Goal: Task Accomplishment & Management: Complete application form

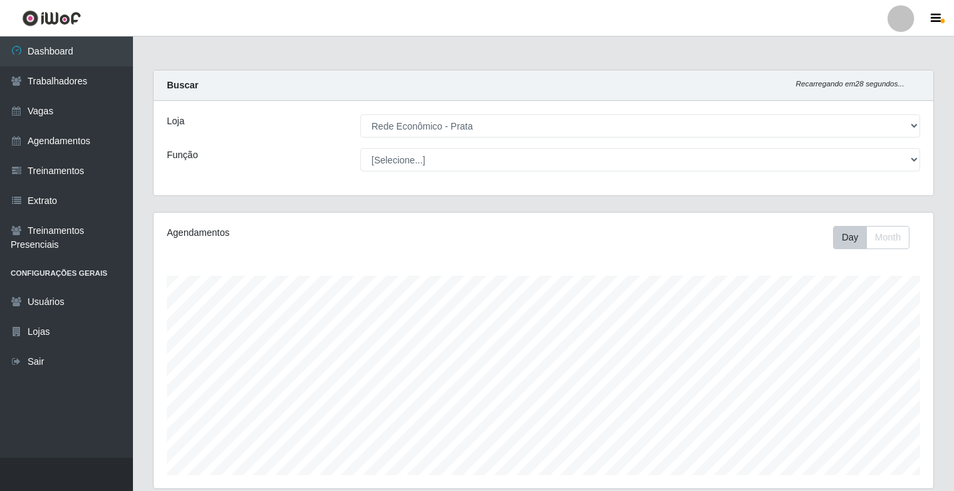
select select "192"
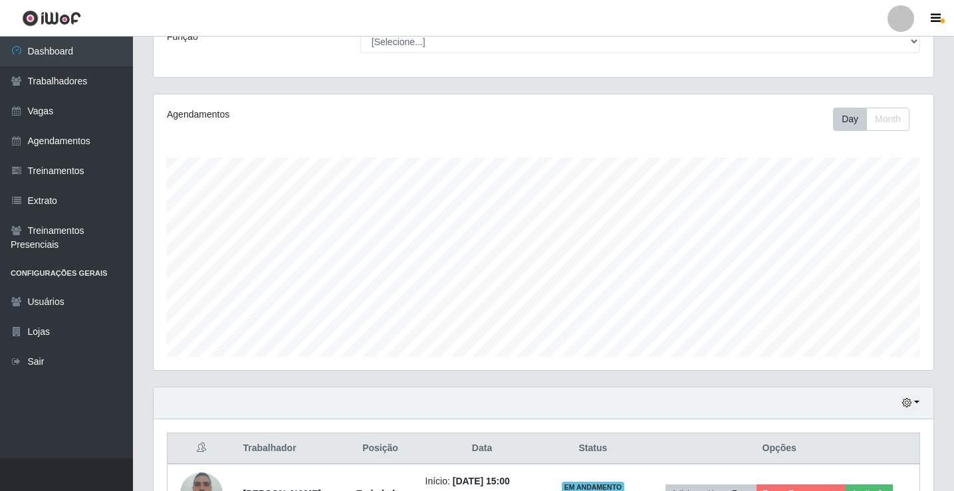
scroll to position [318, 0]
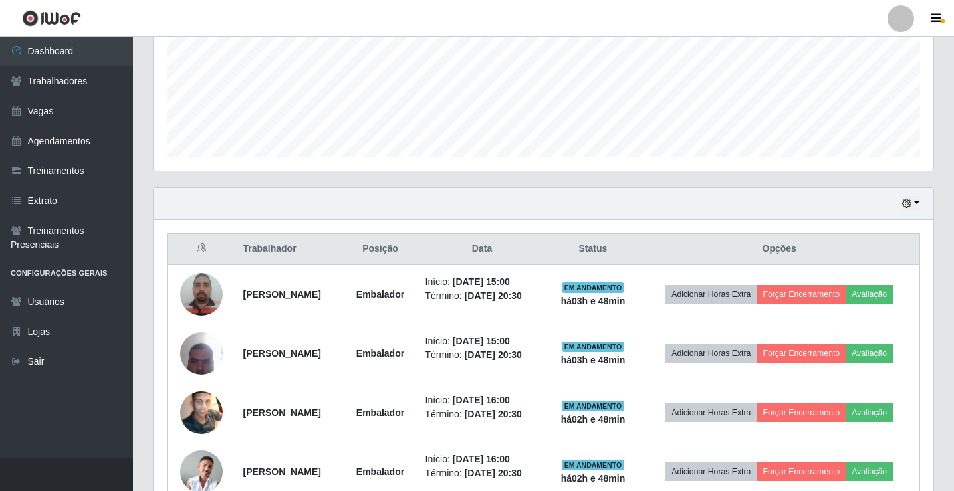
click at [920, 200] on div "Hoje 1 dia 3 dias 1 Semana Não encerrados" at bounding box center [544, 204] width 780 height 32
click at [918, 201] on button "button" at bounding box center [910, 203] width 19 height 15
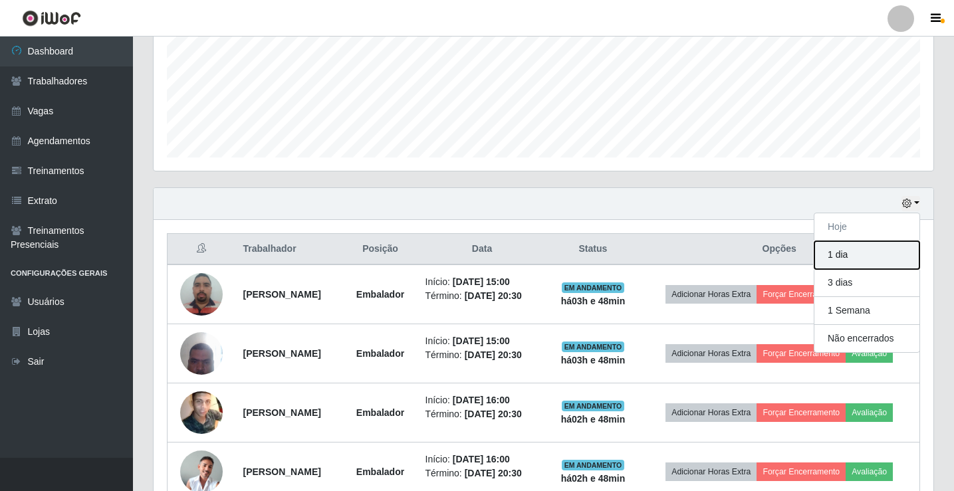
click at [864, 256] on button "1 dia" at bounding box center [866, 255] width 105 height 28
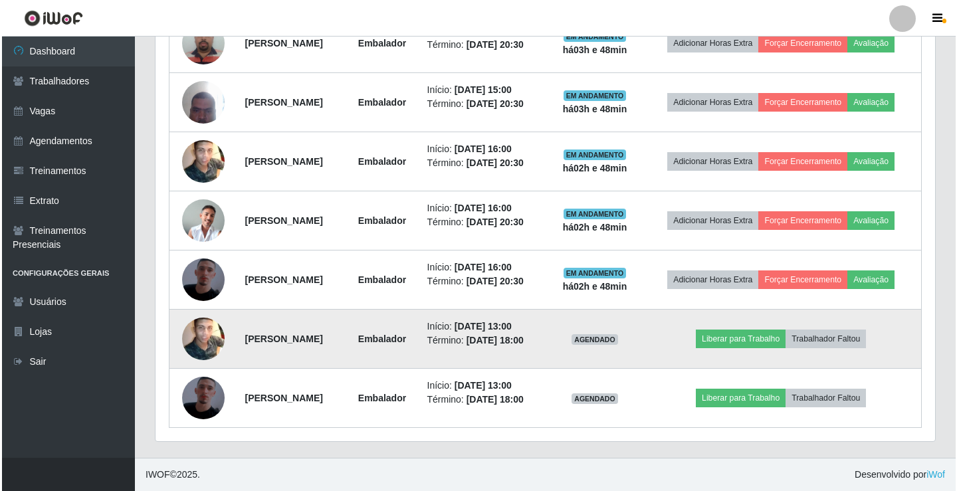
scroll to position [451, 0]
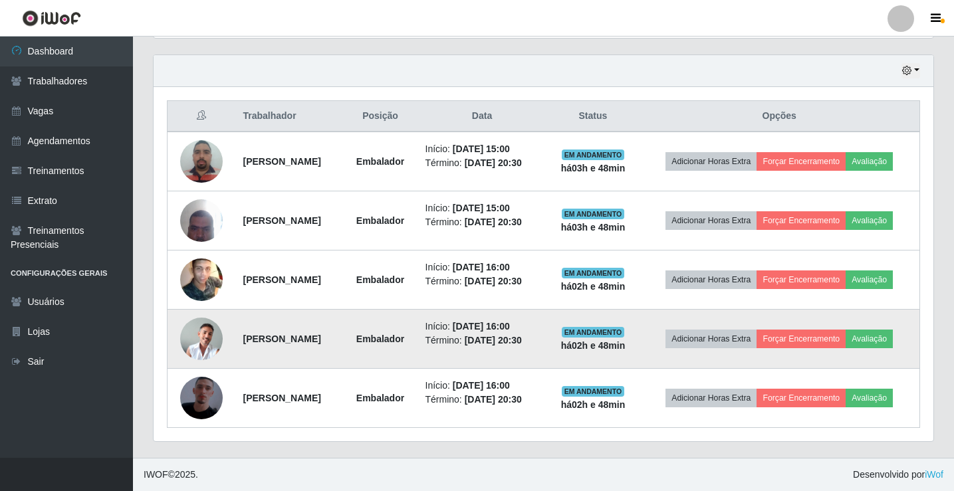
click at [198, 338] on img at bounding box center [201, 339] width 43 height 43
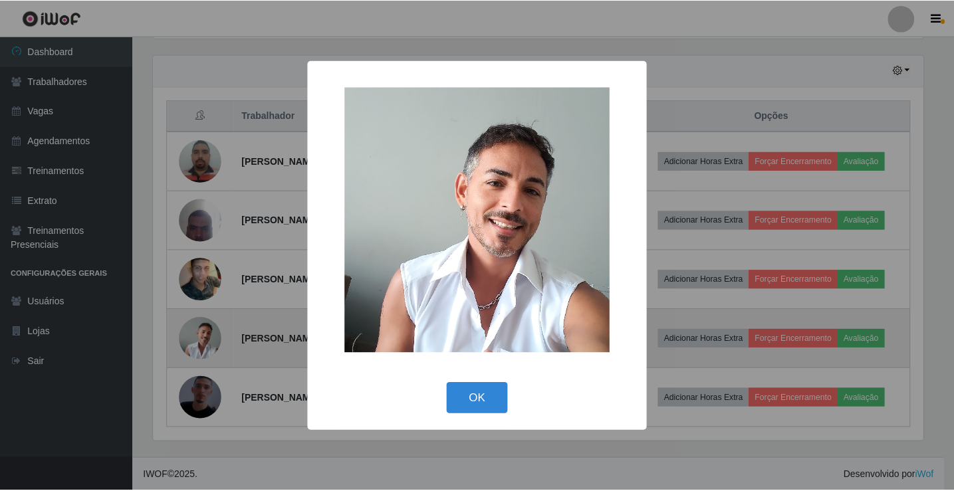
scroll to position [276, 773]
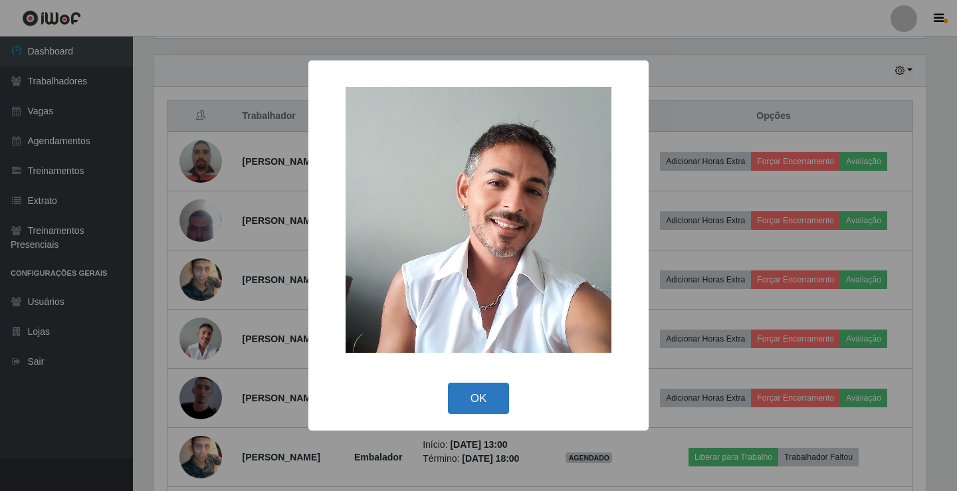
click at [483, 403] on button "OK" at bounding box center [479, 398] width 62 height 31
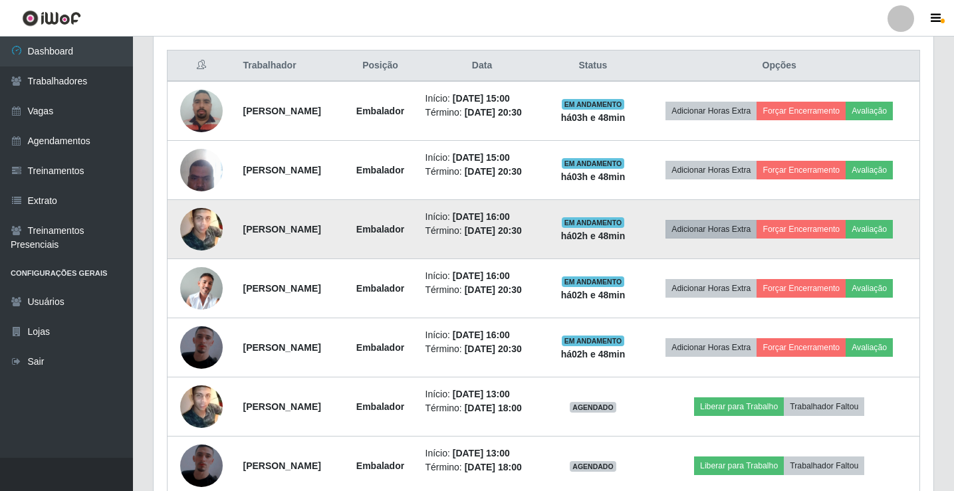
scroll to position [569, 0]
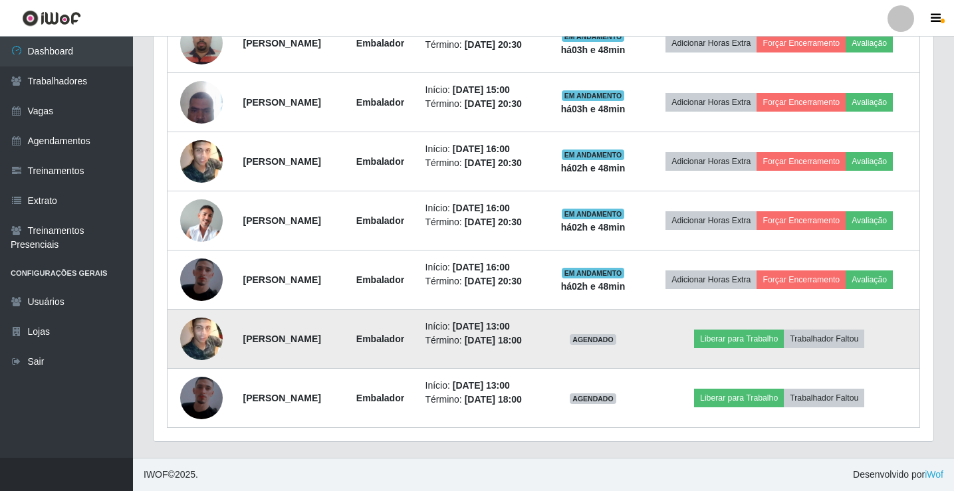
click at [198, 348] on img at bounding box center [201, 338] width 43 height 53
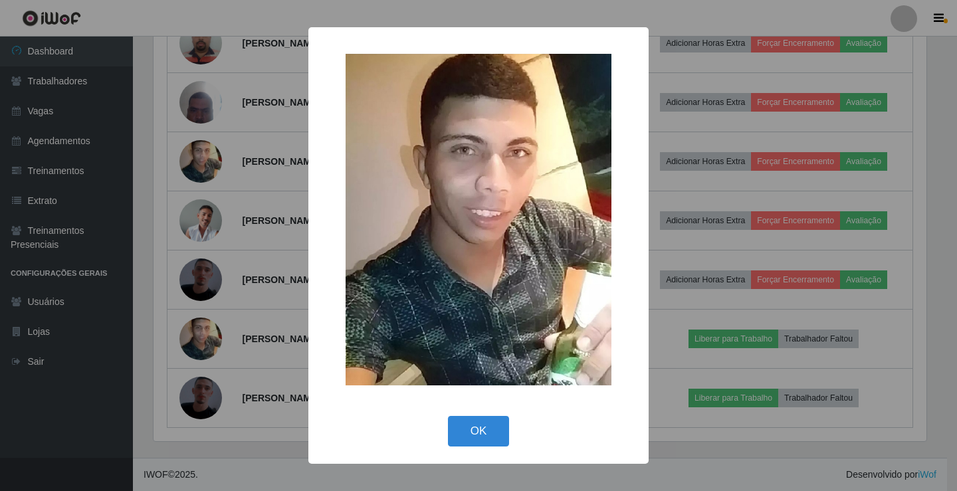
click at [488, 410] on div "× OK Cancel" at bounding box center [478, 245] width 340 height 436
click at [480, 433] on button "OK" at bounding box center [479, 431] width 62 height 31
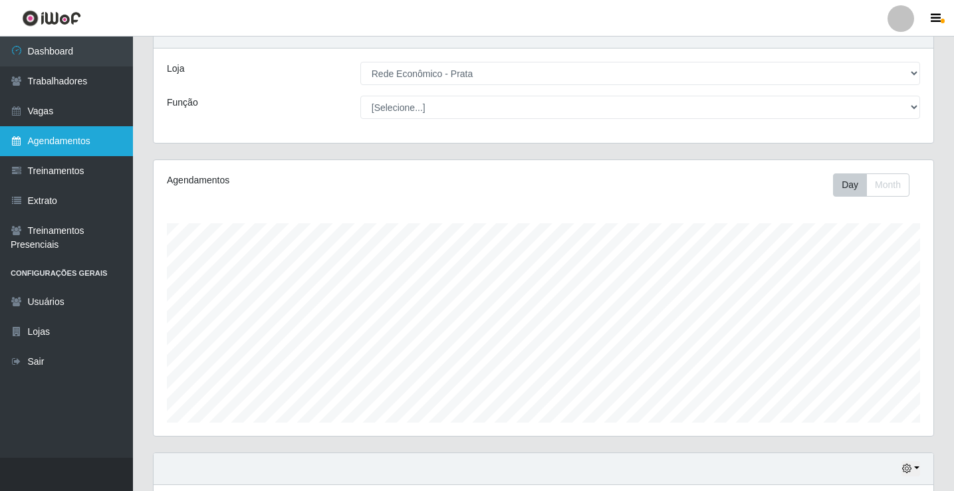
scroll to position [0, 0]
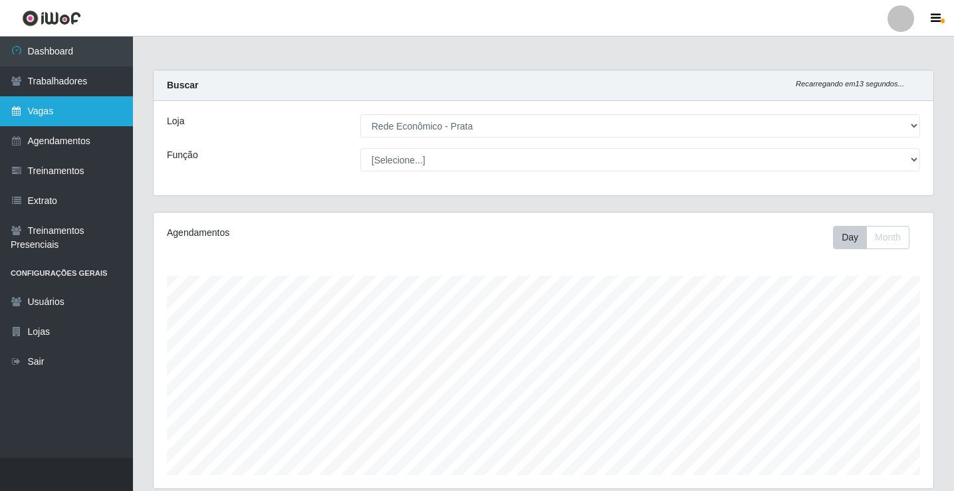
click at [44, 113] on link "Vagas" at bounding box center [66, 111] width 133 height 30
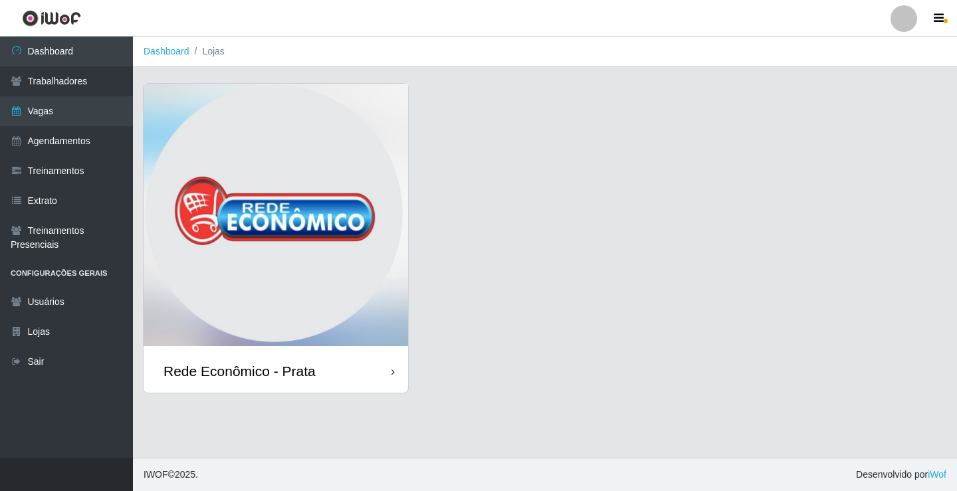
click at [313, 375] on div "Rede Econômico - Prata" at bounding box center [239, 371] width 152 height 17
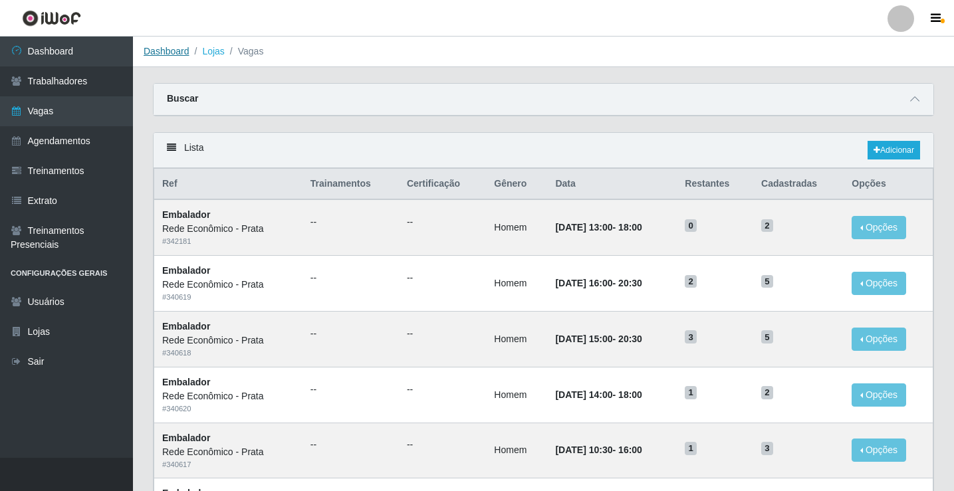
click at [165, 53] on link "Dashboard" at bounding box center [167, 51] width 46 height 11
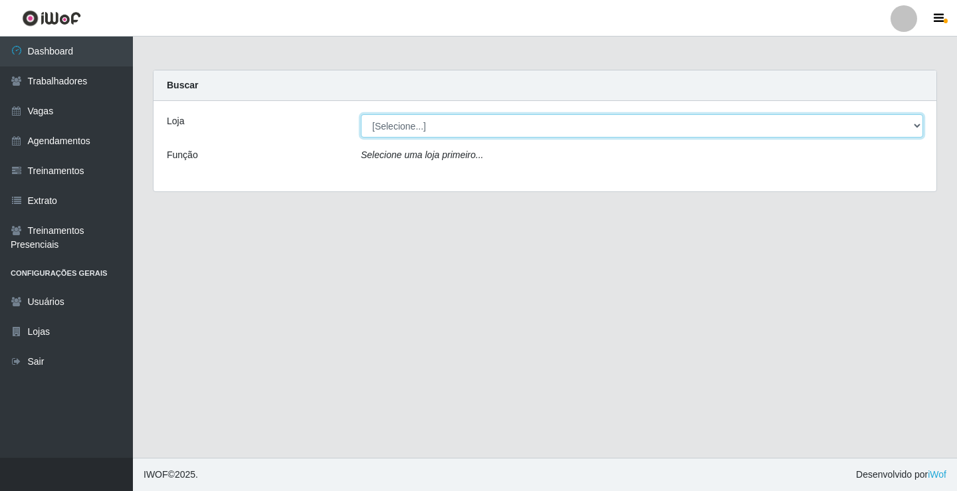
click at [404, 125] on select "[Selecione...] Rede Econômico - Prata" at bounding box center [642, 125] width 562 height 23
select select "192"
click at [361, 114] on select "[Selecione...] Rede Econômico - Prata" at bounding box center [642, 125] width 562 height 23
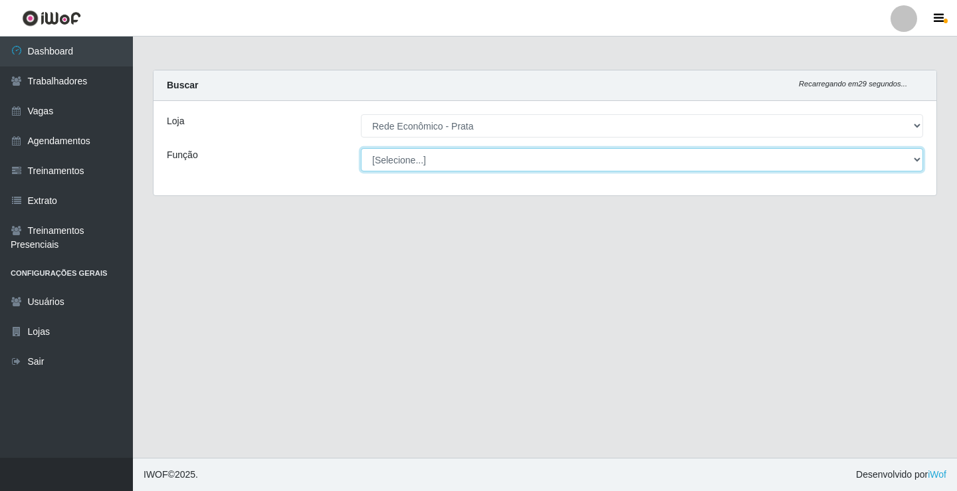
click at [399, 161] on select "[Selecione...] ASG ASG + ASG ++ Embalador Embalador + Embalador ++ Operador de …" at bounding box center [642, 159] width 562 height 23
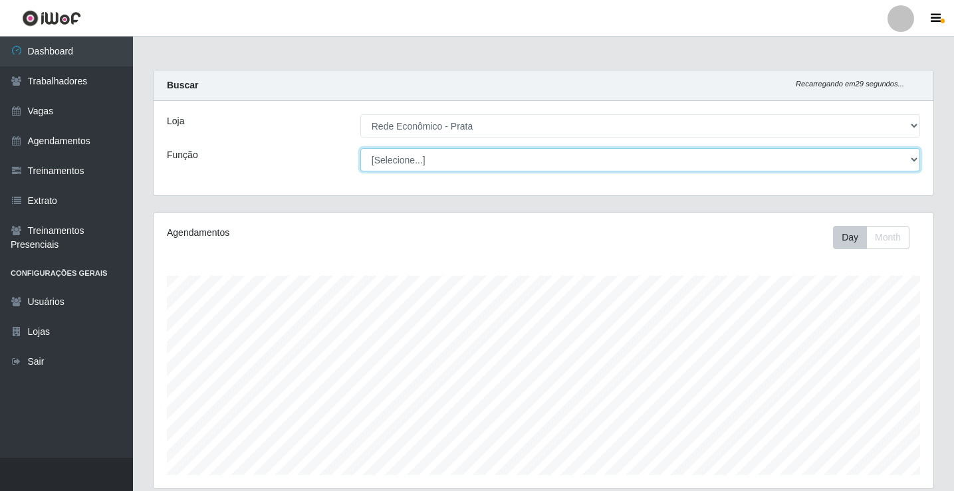
scroll to position [276, 780]
select select "1"
click at [360, 148] on select "[Selecione...] ASG ASG + ASG ++ Embalador Embalador + Embalador ++ Operador de …" at bounding box center [640, 159] width 560 height 23
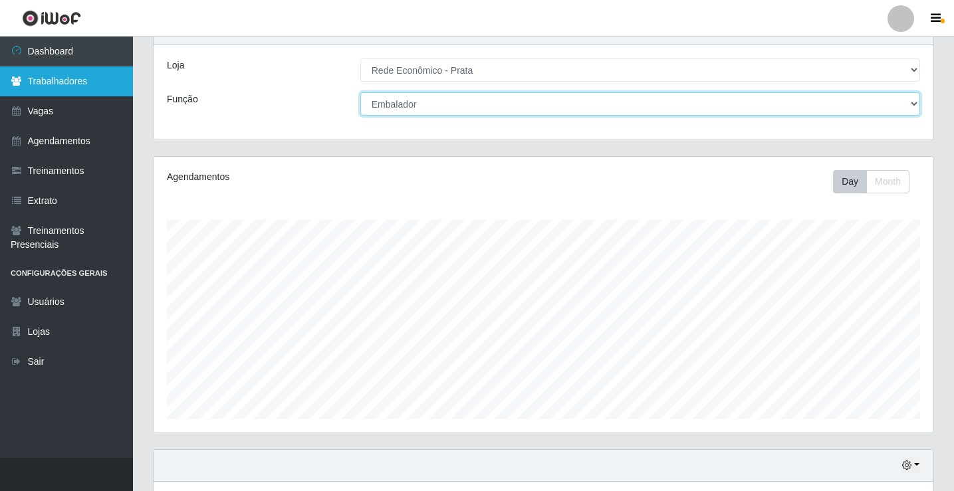
scroll to position [52, 0]
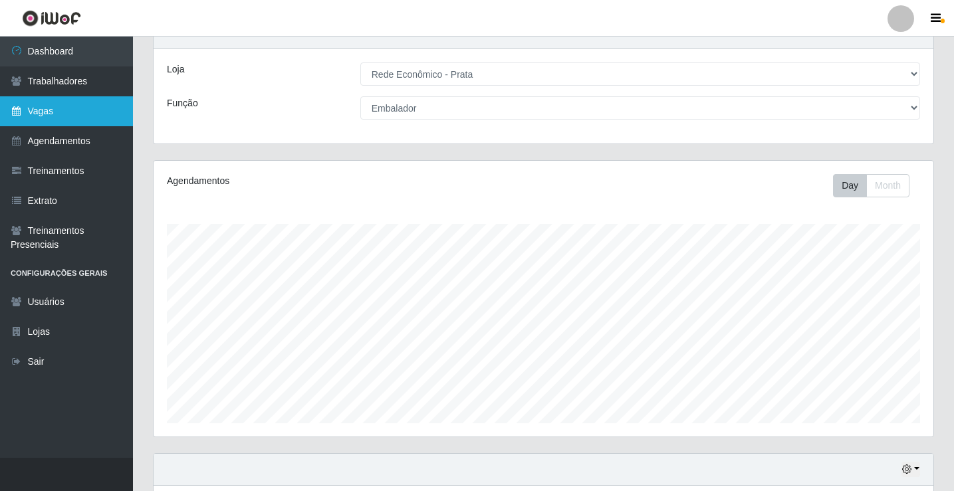
click at [81, 116] on link "Vagas" at bounding box center [66, 111] width 133 height 30
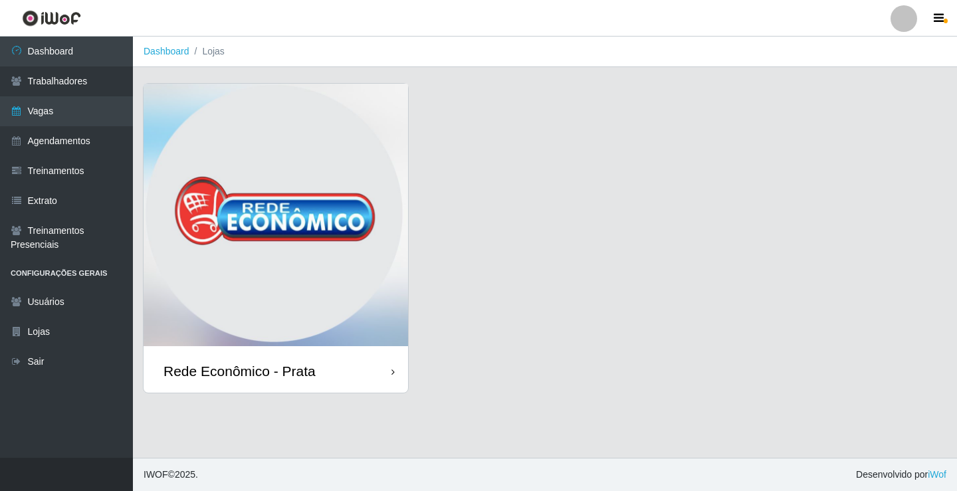
click at [326, 370] on div "Rede Econômico - Prata" at bounding box center [276, 371] width 265 height 43
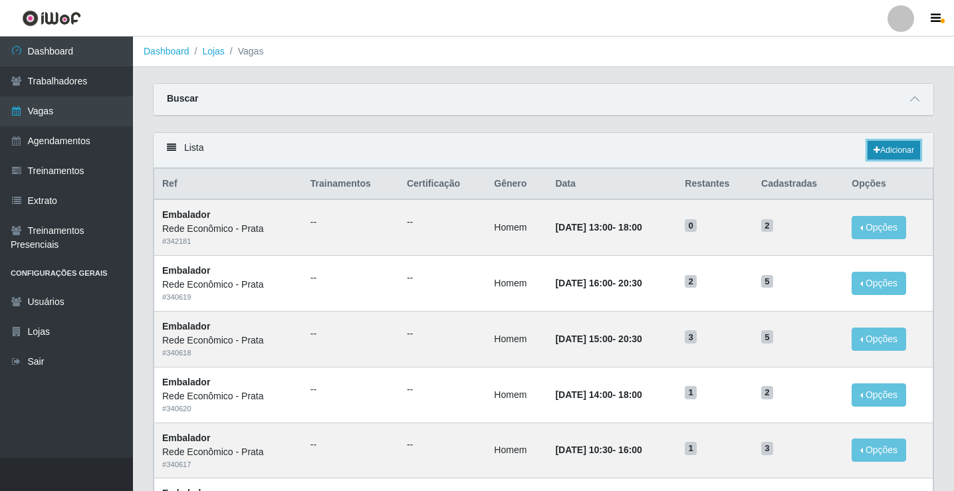
click at [896, 151] on link "Adicionar" at bounding box center [893, 150] width 53 height 19
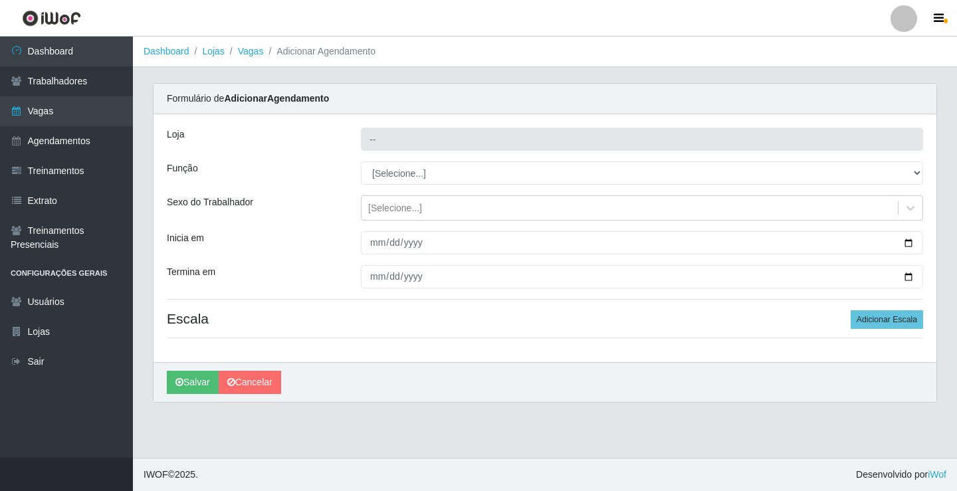
type input "Rede Econômico - Prata"
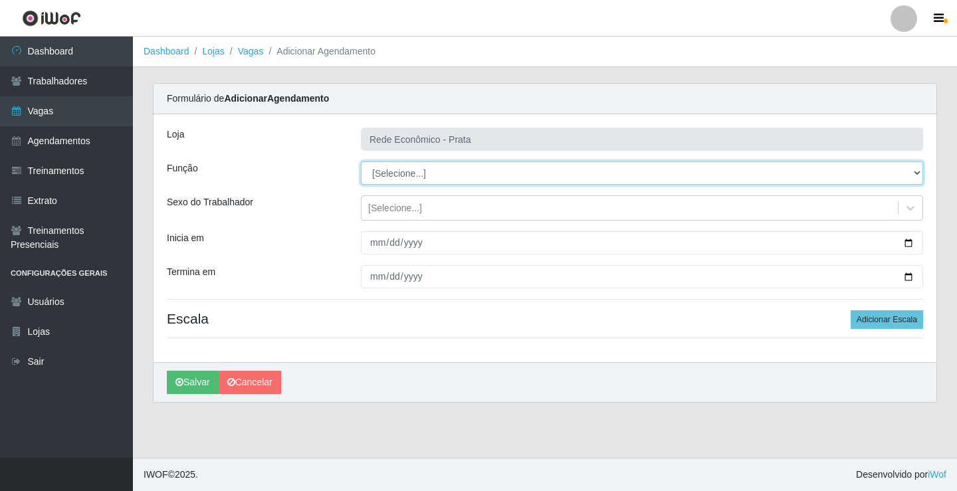
click at [406, 174] on select "[Selecione...] ASG ASG + ASG ++ Embalador Embalador + Embalador ++ Operador de …" at bounding box center [642, 172] width 562 height 23
select select "1"
click at [361, 161] on select "[Selecione...] ASG ASG + ASG ++ Embalador Embalador + Embalador ++ Operador de …" at bounding box center [642, 172] width 562 height 23
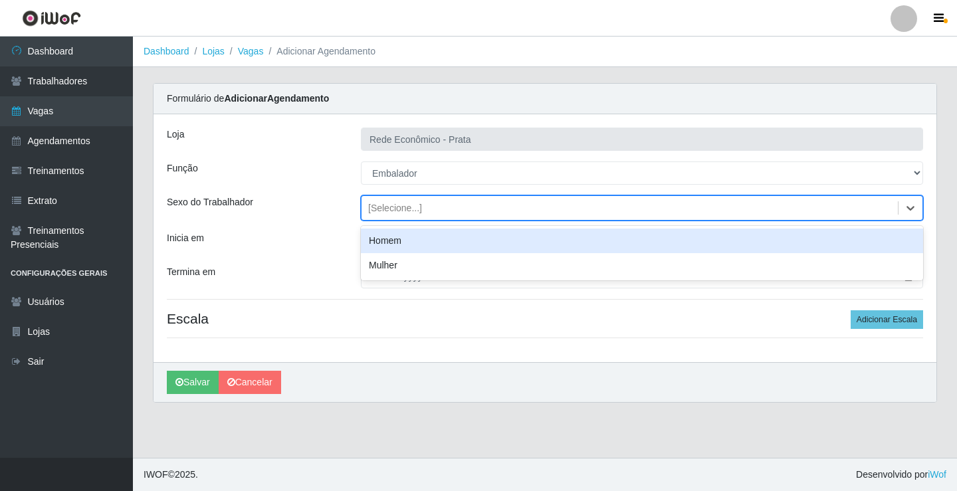
click at [398, 207] on div "[Selecione...]" at bounding box center [395, 208] width 54 height 14
click at [406, 242] on div "Homem" at bounding box center [642, 241] width 562 height 25
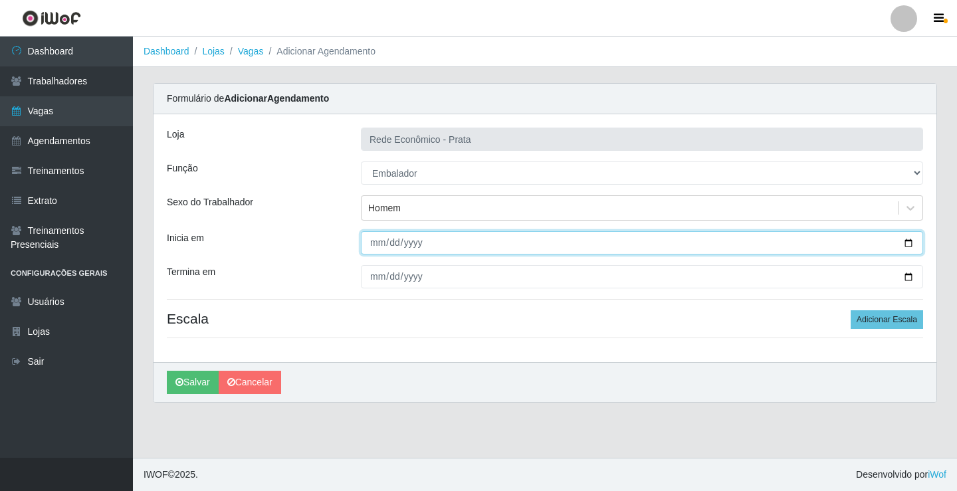
click at [909, 241] on input "Inicia em" at bounding box center [642, 242] width 562 height 23
type input "[DATE]"
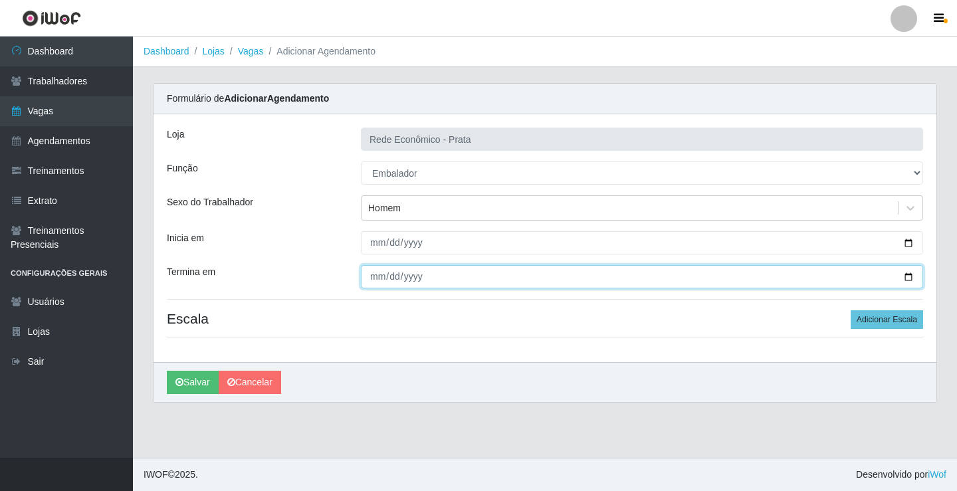
click at [908, 274] on input "Termina em" at bounding box center [642, 276] width 562 height 23
type input "[DATE]"
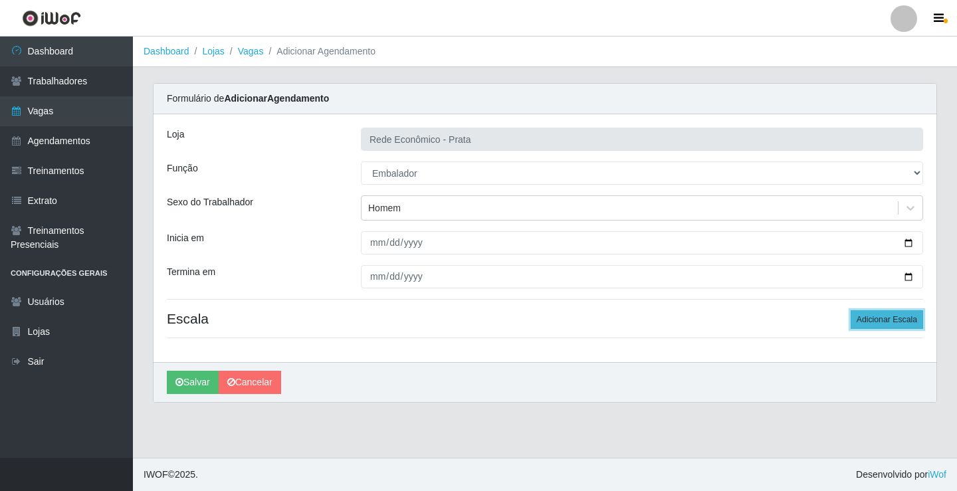
click at [887, 321] on button "Adicionar Escala" at bounding box center [887, 319] width 72 height 19
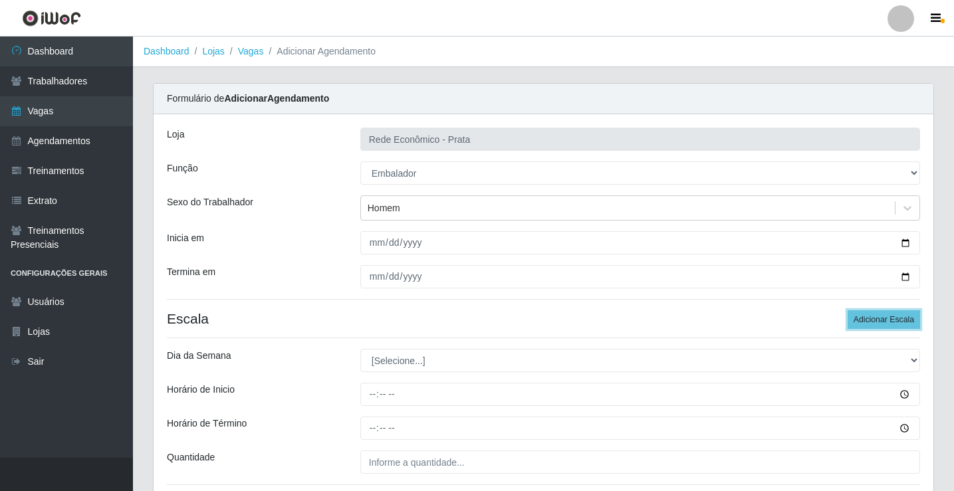
scroll to position [108, 0]
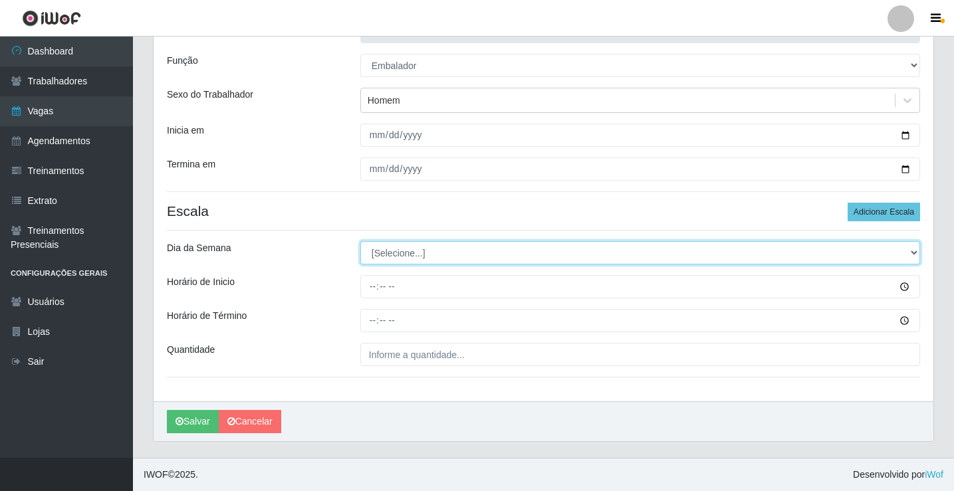
click at [404, 256] on select "[Selecione...] Segunda Terça Quarta Quinta Sexta Sábado Domingo" at bounding box center [640, 252] width 560 height 23
select select "6"
click at [360, 241] on select "[Selecione...] Segunda Terça Quarta Quinta Sexta Sábado Domingo" at bounding box center [640, 252] width 560 height 23
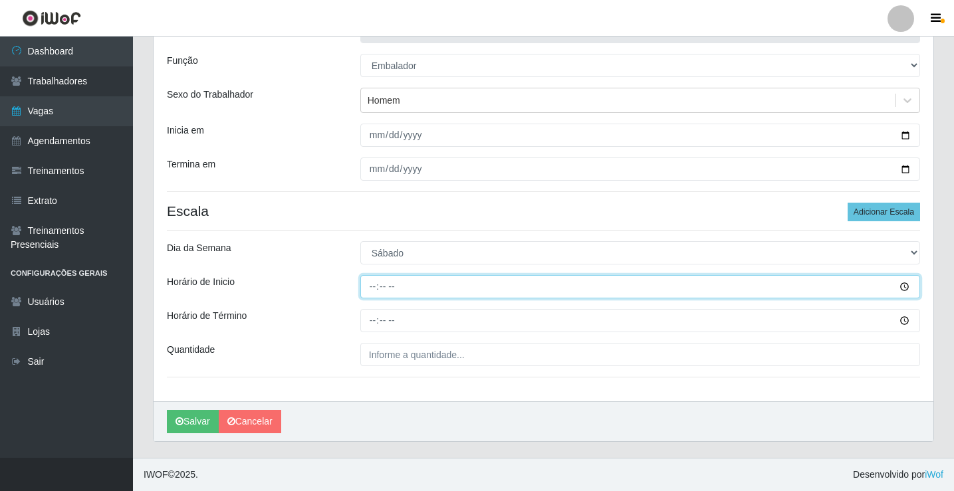
click at [376, 287] on input "Horário de Inicio" at bounding box center [640, 286] width 560 height 23
type input "07:00"
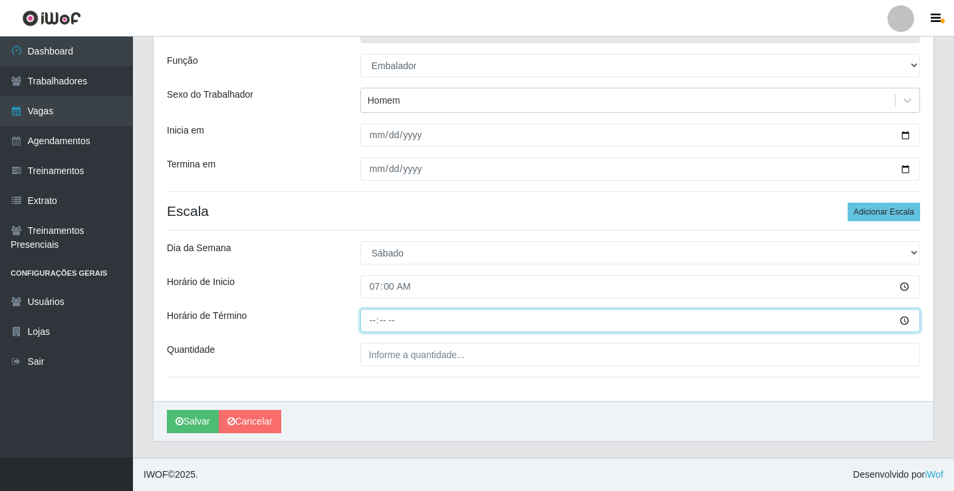
click at [373, 328] on input "Horário de Término" at bounding box center [640, 320] width 560 height 23
type input "13:00"
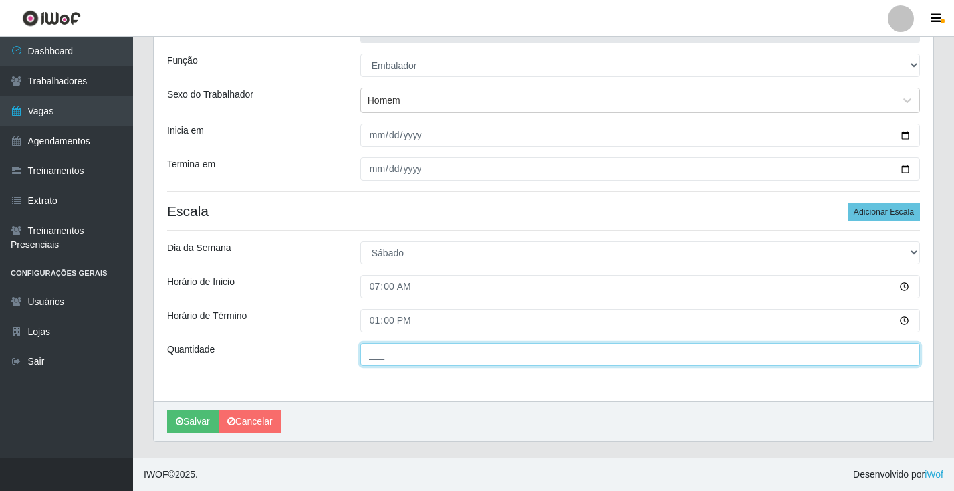
click at [389, 358] on input "___" at bounding box center [640, 354] width 560 height 23
type input "2__"
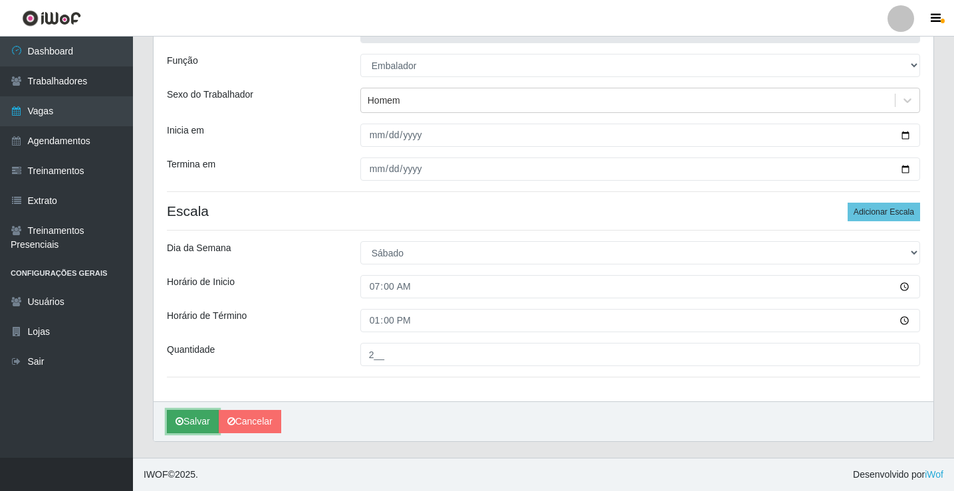
click at [201, 425] on button "Salvar" at bounding box center [193, 421] width 52 height 23
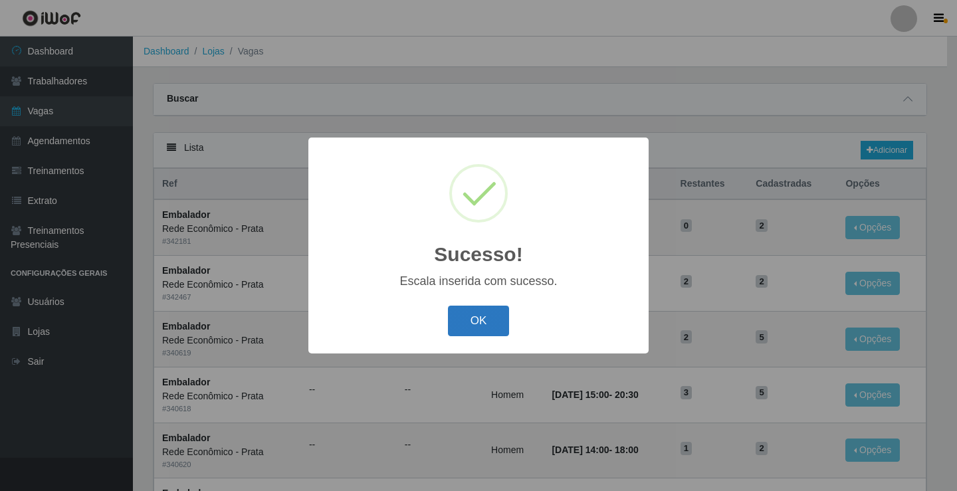
click at [480, 328] on button "OK" at bounding box center [479, 321] width 62 height 31
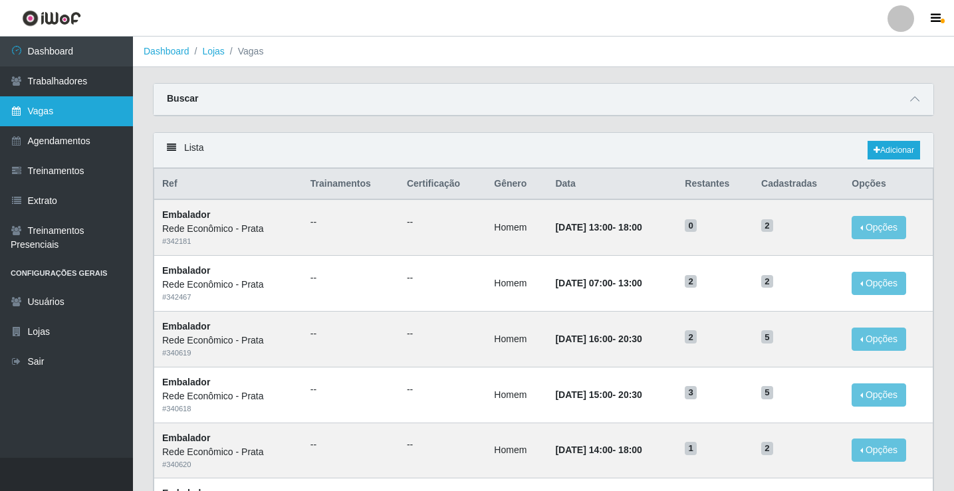
click at [67, 105] on link "Vagas" at bounding box center [66, 111] width 133 height 30
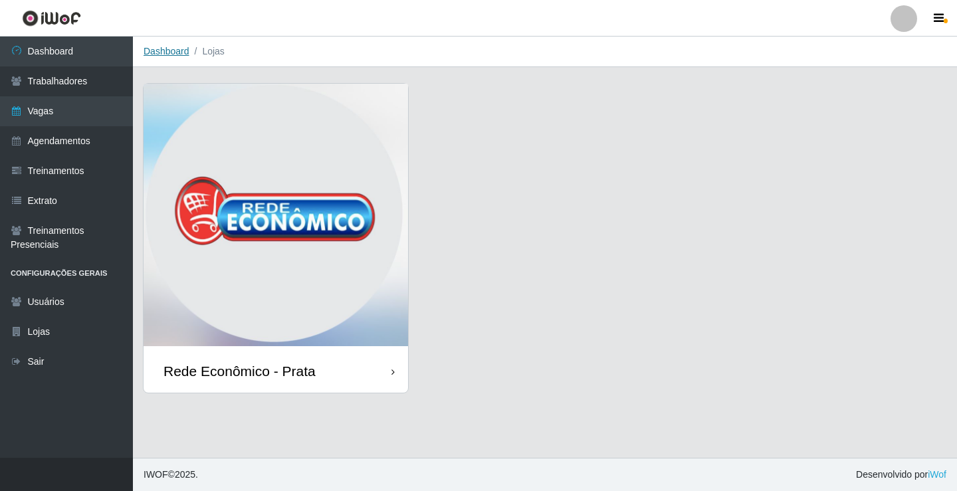
click at [165, 48] on link "Dashboard" at bounding box center [167, 51] width 46 height 11
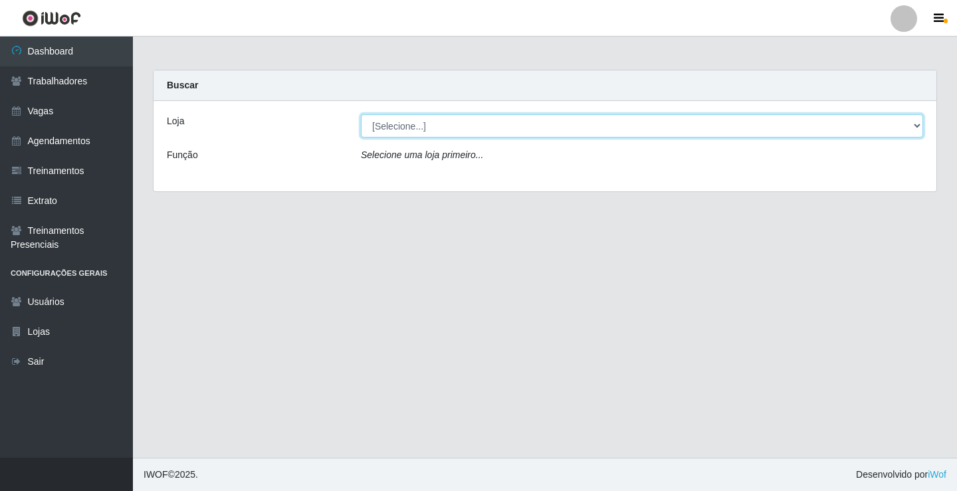
click at [409, 127] on select "[Selecione...] Rede Econômico - Prata" at bounding box center [642, 125] width 562 height 23
select select "192"
click at [361, 114] on select "[Selecione...] Rede Econômico - Prata" at bounding box center [642, 125] width 562 height 23
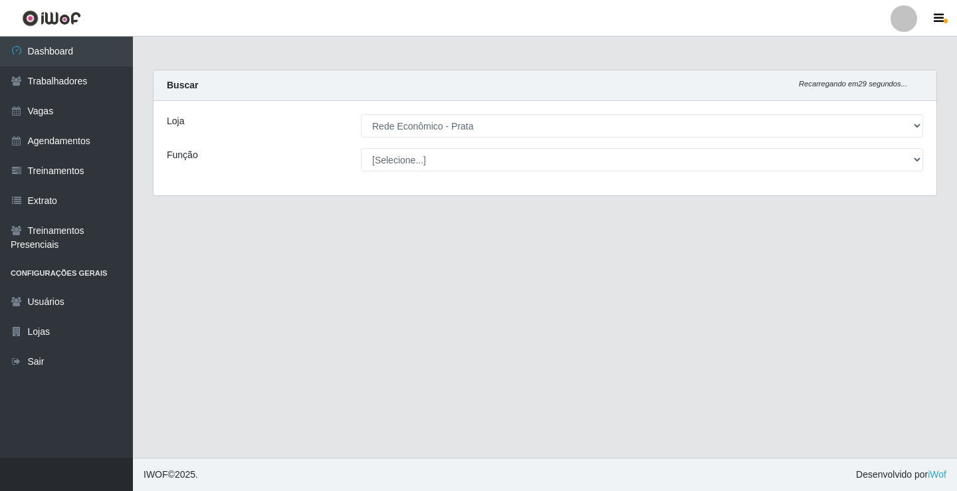
click at [410, 157] on select "[Selecione...] ASG ASG + ASG ++ Embalador Embalador + Embalador ++ Operador de …" at bounding box center [642, 159] width 562 height 23
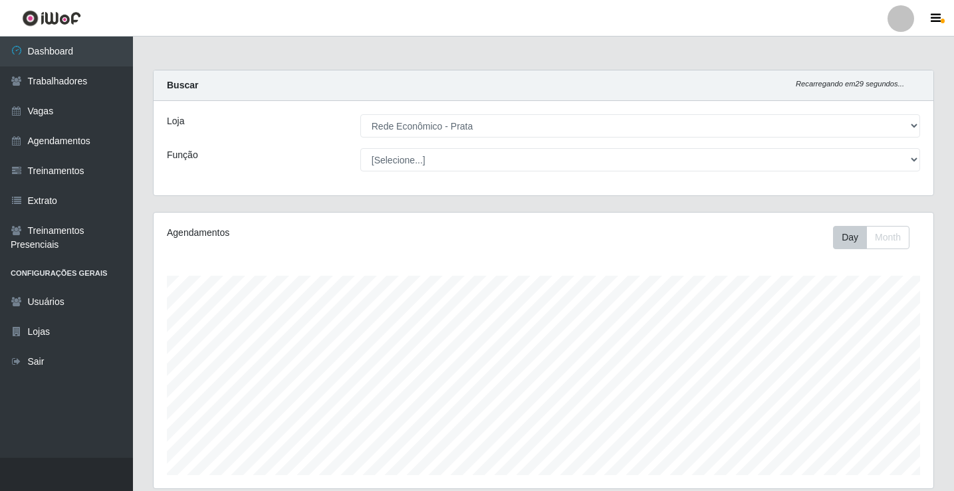
scroll to position [276, 780]
select select "1"
click at [360, 148] on select "[Selecione...] ASG ASG + ASG ++ Embalador Embalador + Embalador ++ Operador de …" at bounding box center [640, 159] width 560 height 23
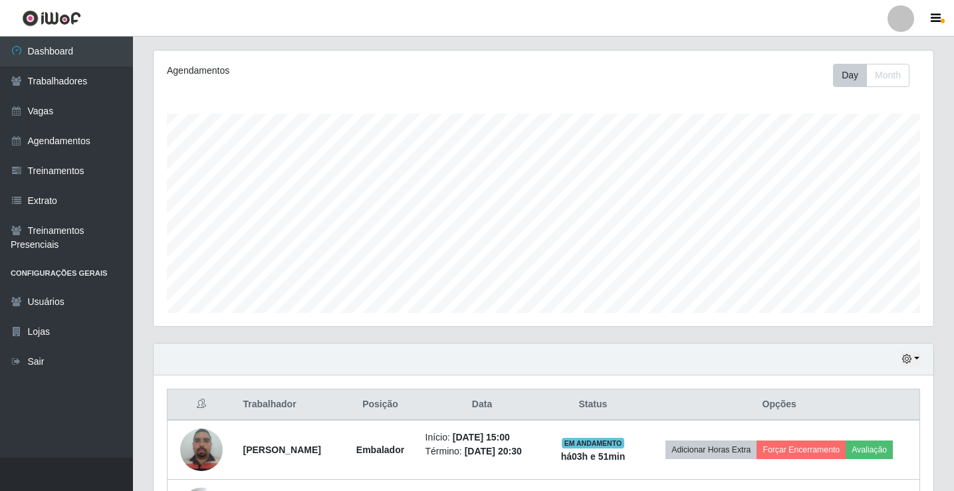
scroll to position [451, 0]
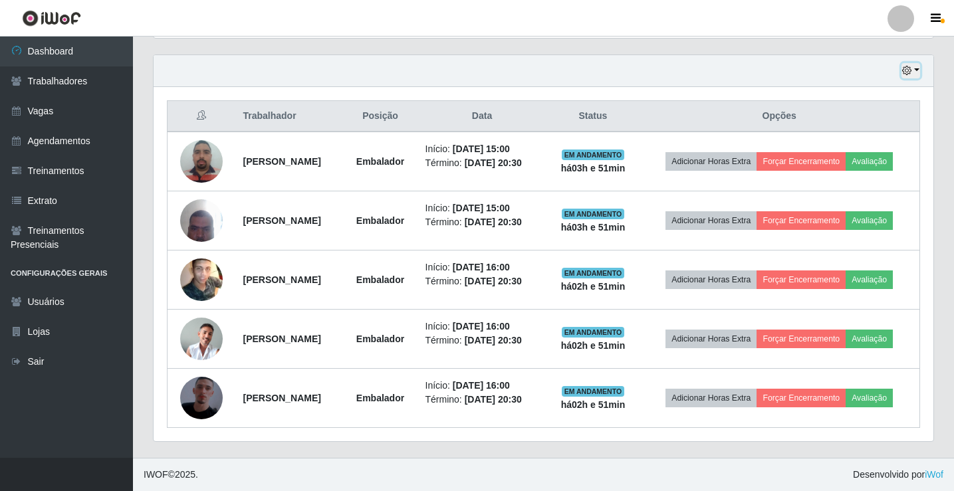
click at [914, 68] on button "button" at bounding box center [910, 70] width 19 height 15
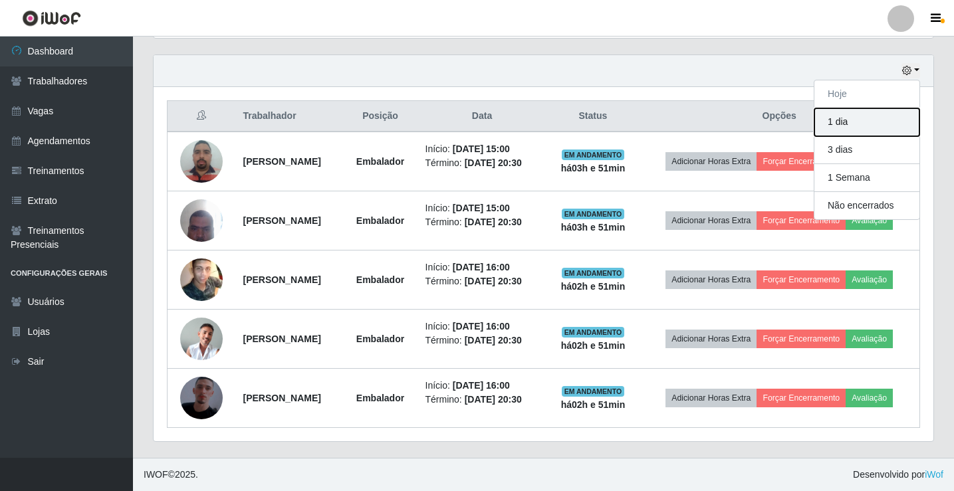
click at [881, 116] on button "1 dia" at bounding box center [866, 122] width 105 height 28
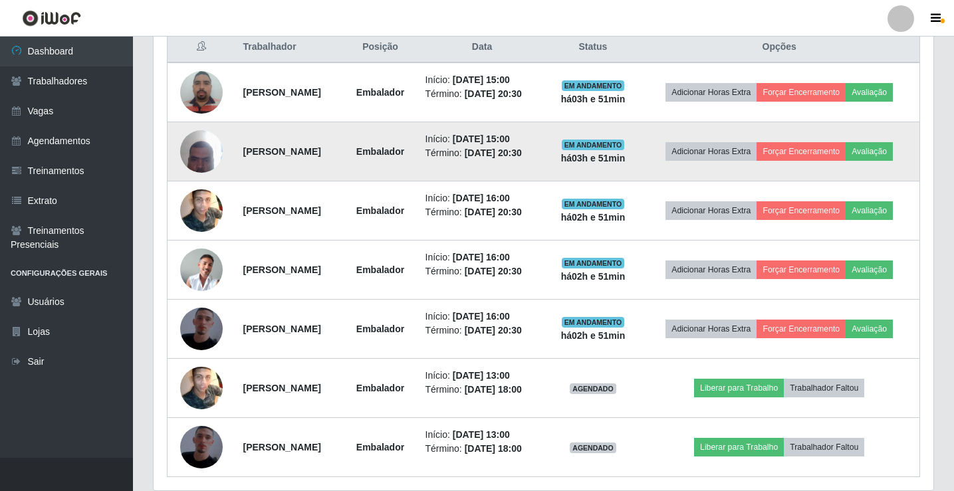
scroll to position [370, 0]
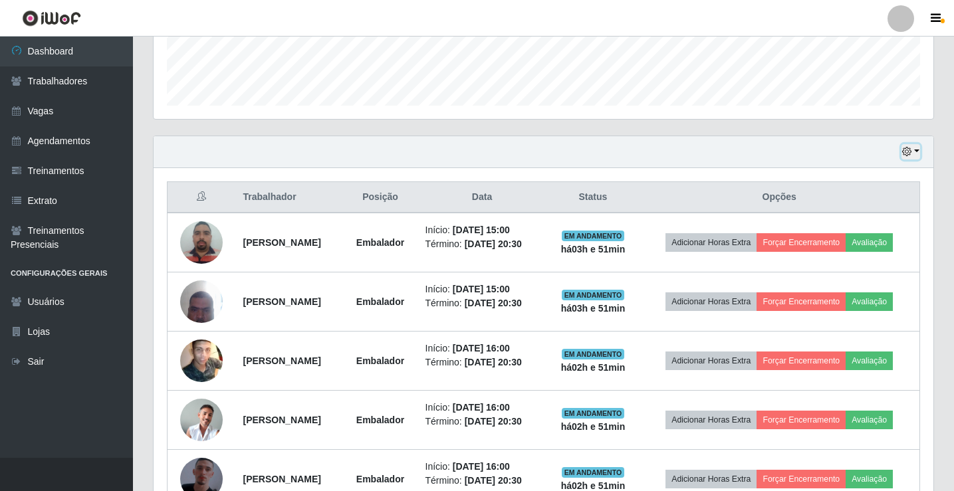
click at [917, 151] on button "button" at bounding box center [910, 151] width 19 height 15
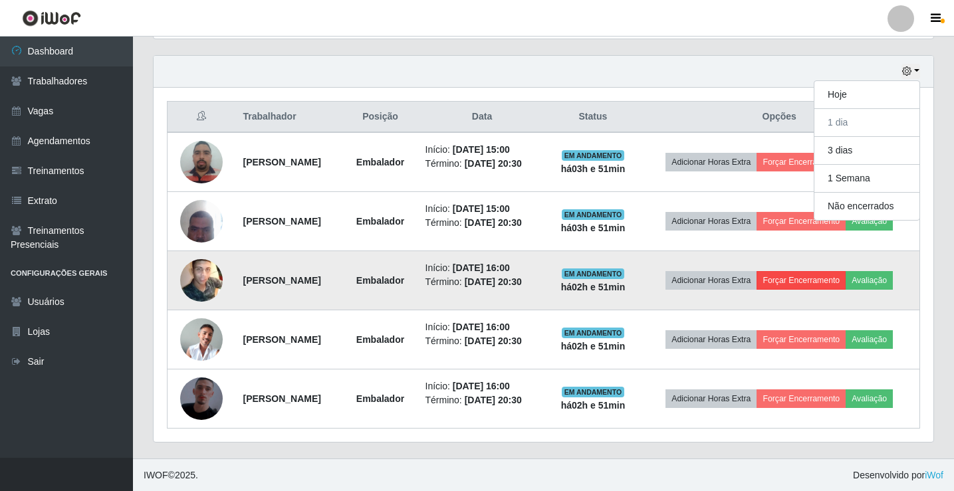
scroll to position [451, 0]
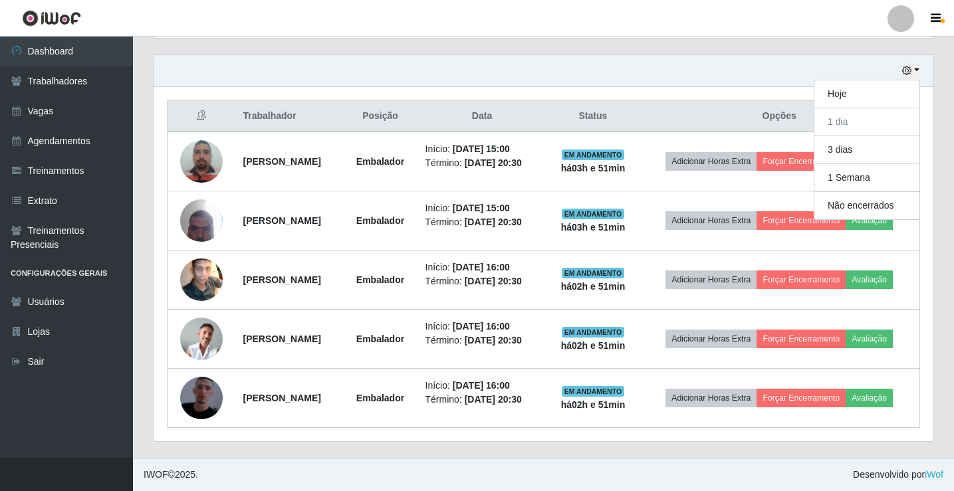
click at [931, 125] on div "Trabalhador Posição Data Status Opções [PERSON_NAME] Embalador Início: [DATE] 1…" at bounding box center [544, 264] width 780 height 354
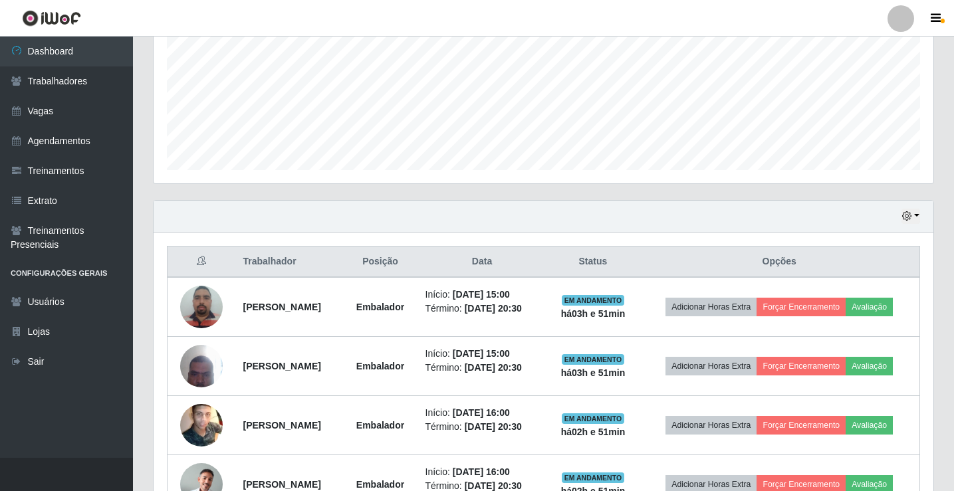
scroll to position [303, 0]
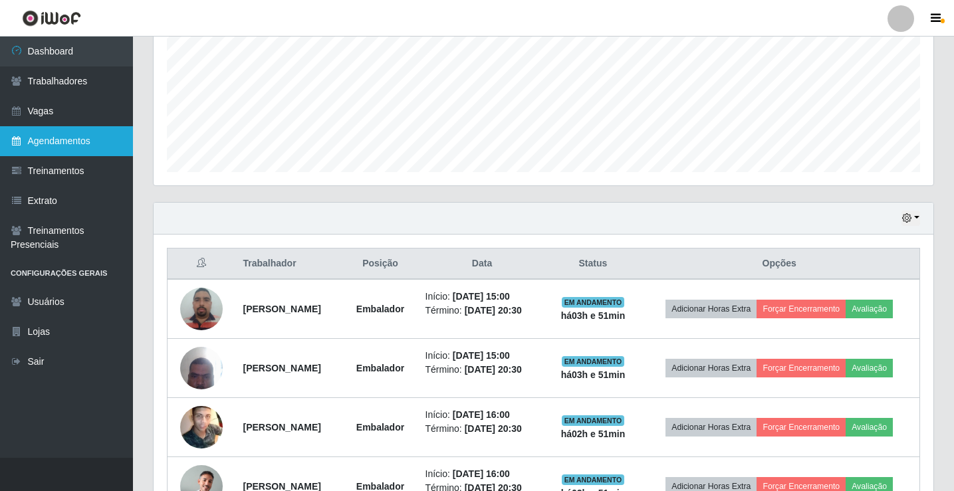
click at [84, 142] on link "Agendamentos" at bounding box center [66, 141] width 133 height 30
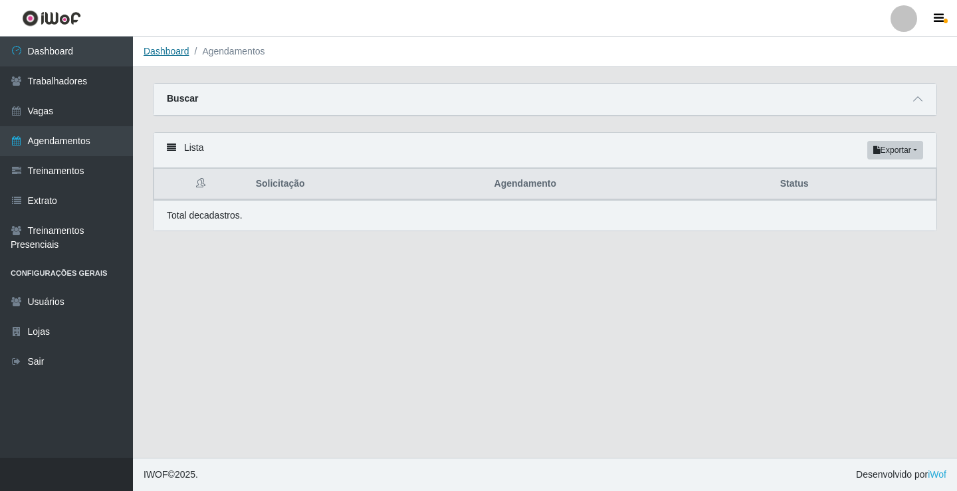
click at [166, 49] on link "Dashboard" at bounding box center [167, 51] width 46 height 11
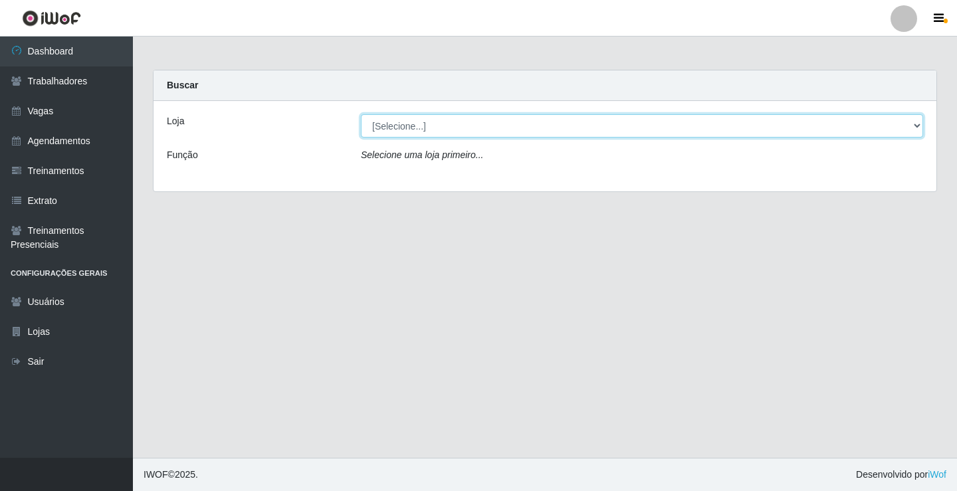
click at [412, 124] on select "[Selecione...] Rede Econômico - Prata" at bounding box center [642, 125] width 562 height 23
select select "192"
click at [361, 114] on select "[Selecione...] Rede Econômico - Prata" at bounding box center [642, 125] width 562 height 23
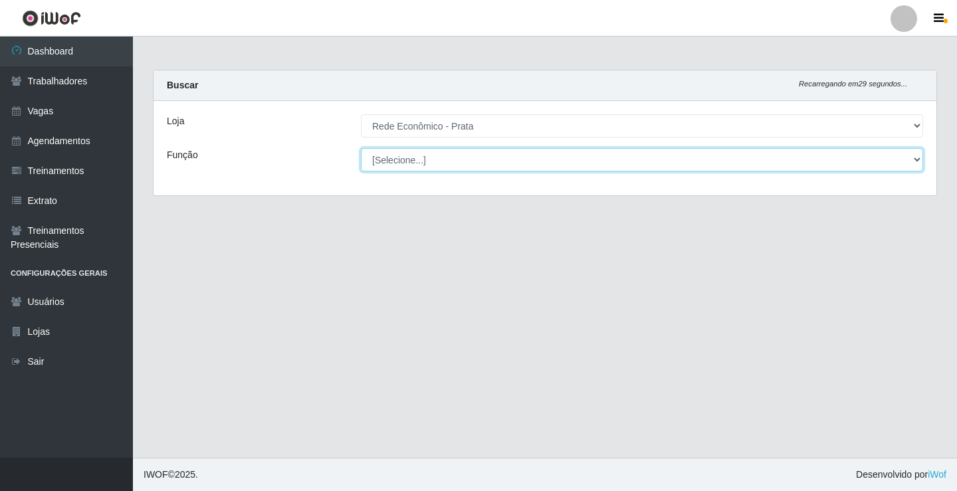
click at [401, 157] on select "[Selecione...] ASG ASG + ASG ++ Embalador Embalador + Embalador ++ Operador de …" at bounding box center [642, 159] width 562 height 23
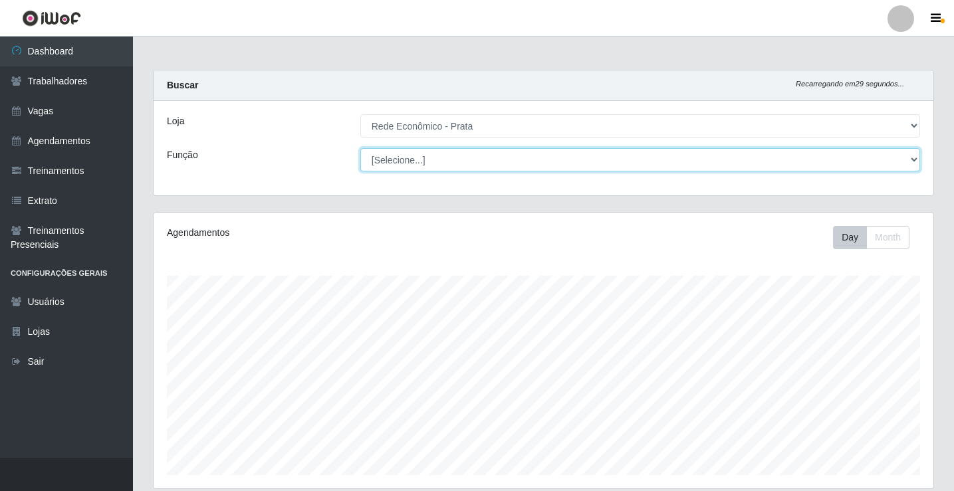
scroll to position [276, 780]
select select "1"
click at [360, 148] on select "[Selecione...] ASG ASG + ASG ++ Embalador Embalador + Embalador ++ Operador de …" at bounding box center [640, 159] width 560 height 23
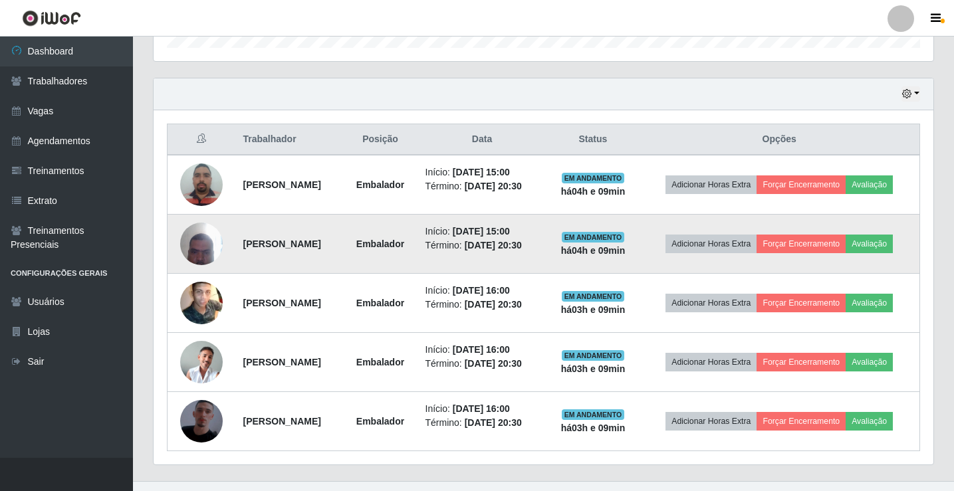
scroll to position [451, 0]
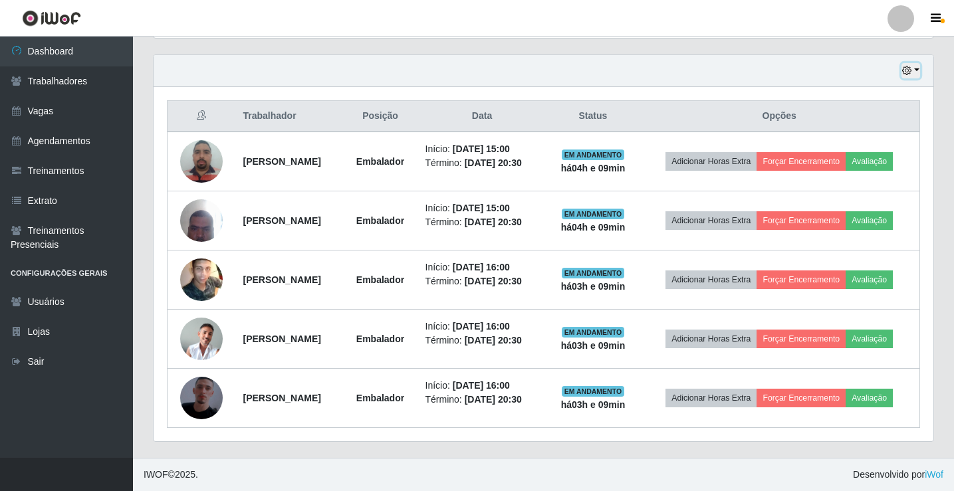
click at [917, 73] on button "button" at bounding box center [910, 70] width 19 height 15
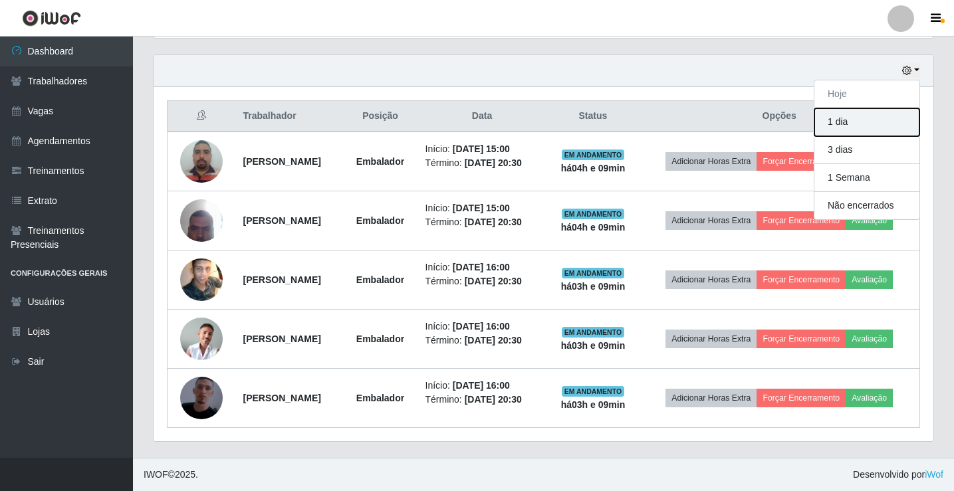
click at [888, 128] on button "1 dia" at bounding box center [866, 122] width 105 height 28
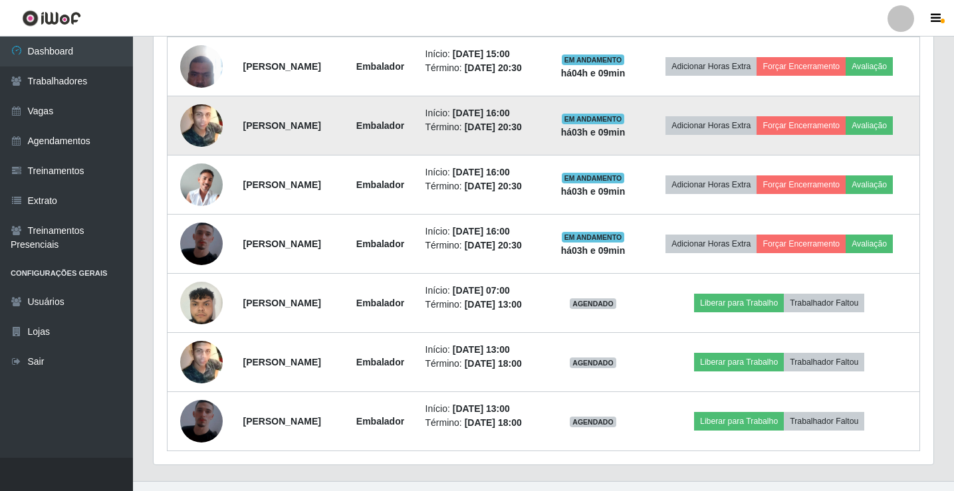
scroll to position [628, 0]
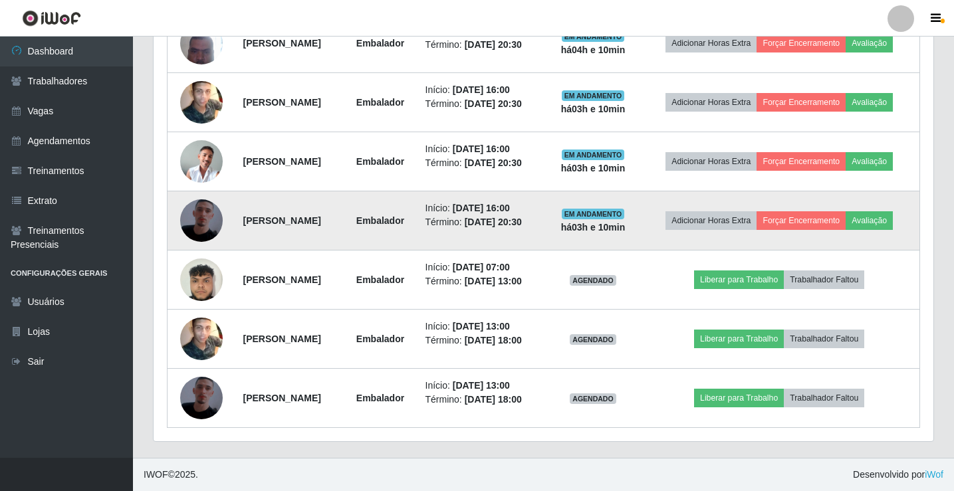
click at [197, 219] on img at bounding box center [201, 221] width 43 height 76
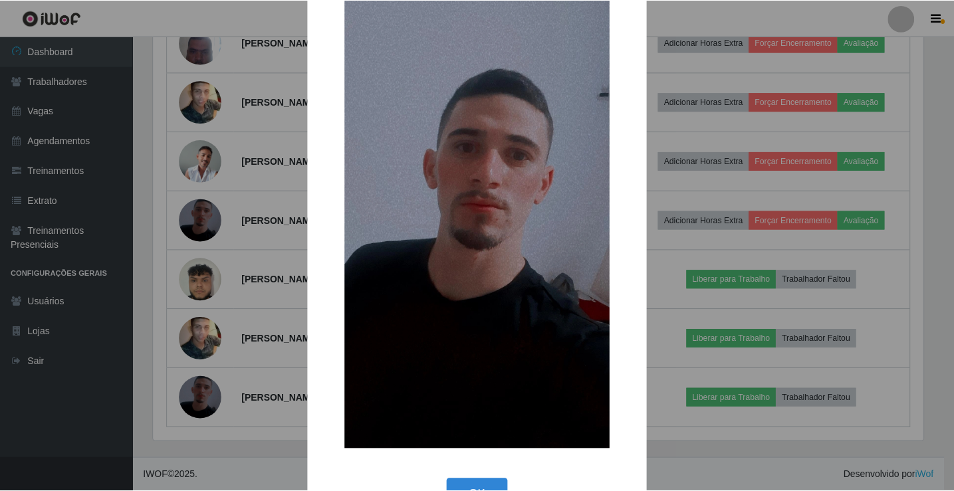
scroll to position [98, 0]
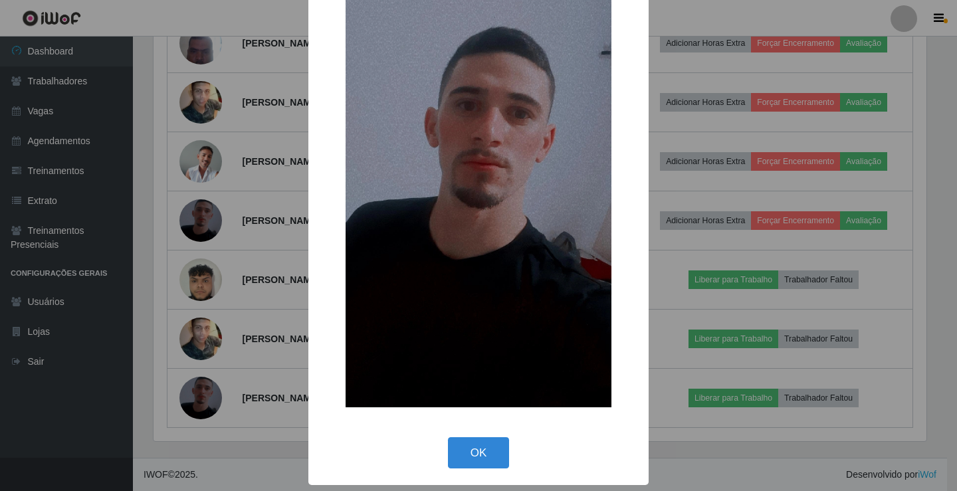
click at [482, 475] on div "× OK Cancel" at bounding box center [478, 197] width 340 height 578
click at [483, 458] on button "OK" at bounding box center [479, 452] width 62 height 31
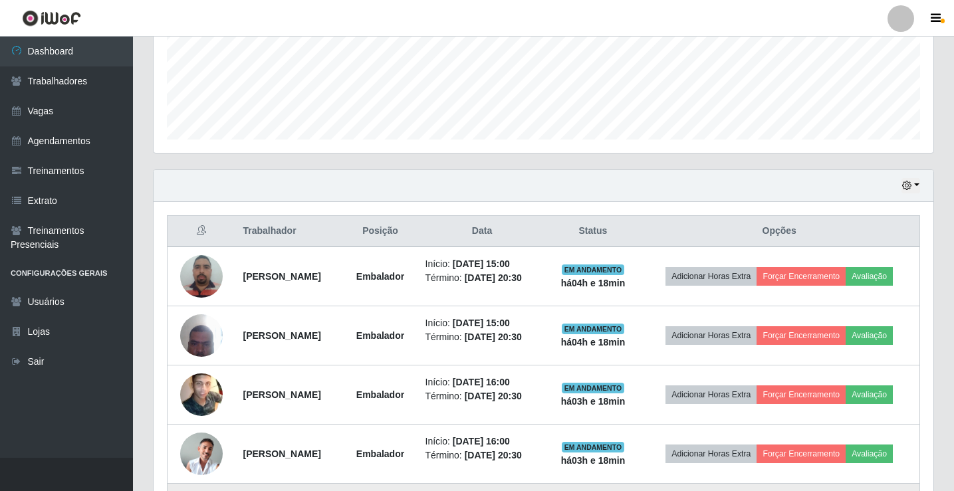
scroll to position [399, 0]
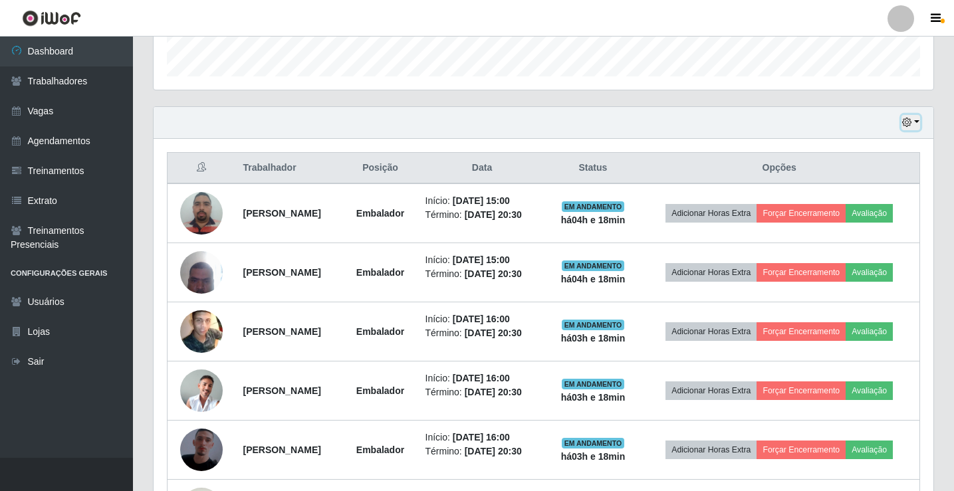
click at [916, 124] on button "button" at bounding box center [910, 122] width 19 height 15
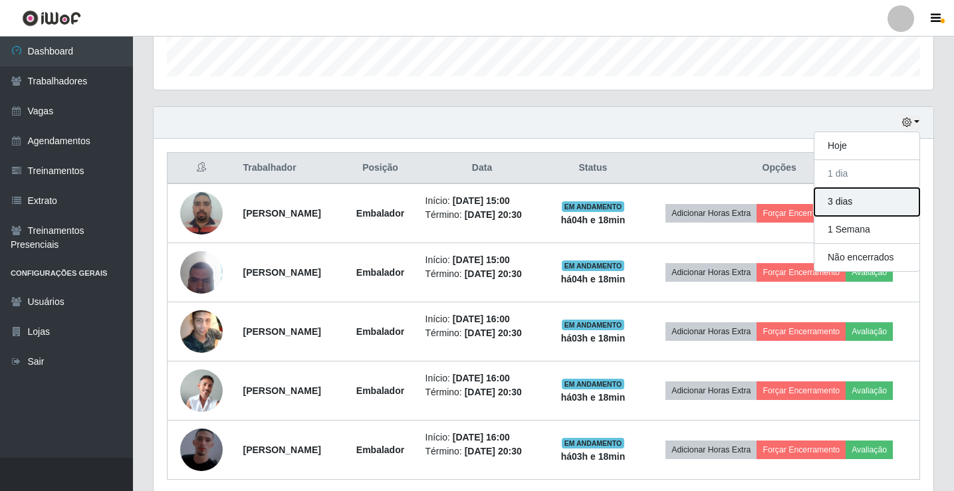
click at [853, 201] on button "3 dias" at bounding box center [866, 202] width 105 height 28
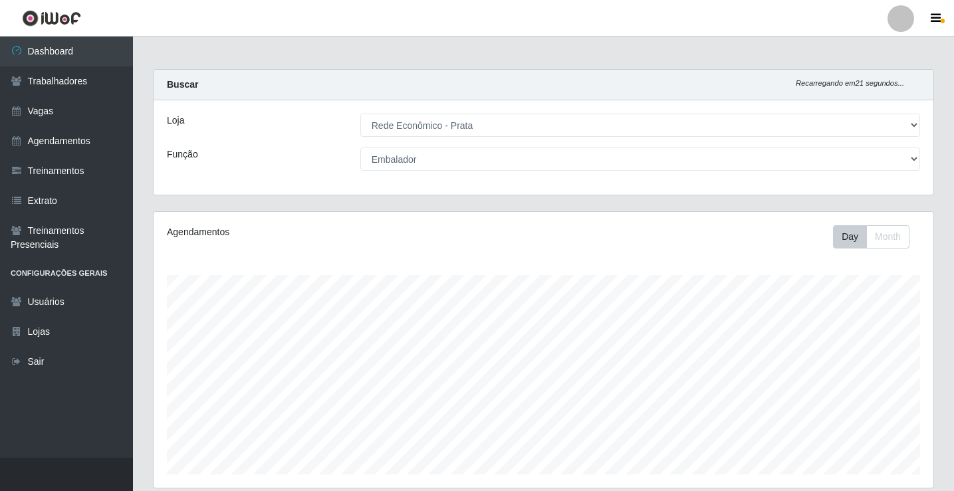
scroll to position [0, 0]
